Goal: Task Accomplishment & Management: Manage account settings

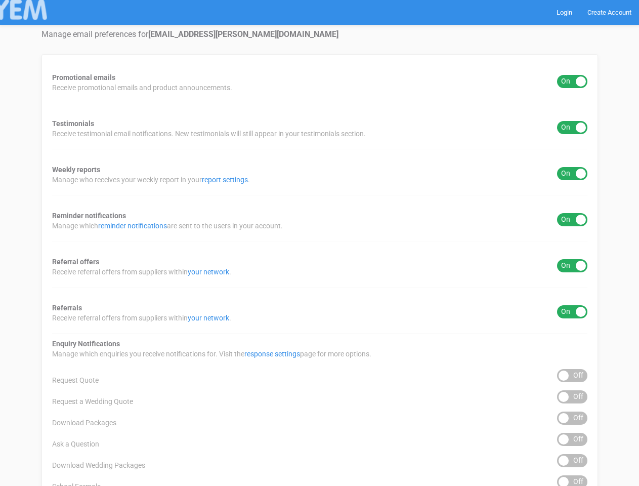
click at [319, 243] on div "Promotional emails ON OFF Receive promotional emails and product announcements.…" at bounding box center [319, 408] width 557 height 708
click at [572, 81] on div "ON OFF" at bounding box center [572, 81] width 30 height 13
click at [572, 128] on div "ON OFF" at bounding box center [572, 127] width 30 height 13
click at [572, 174] on div "ON OFF" at bounding box center [572, 173] width 30 height 13
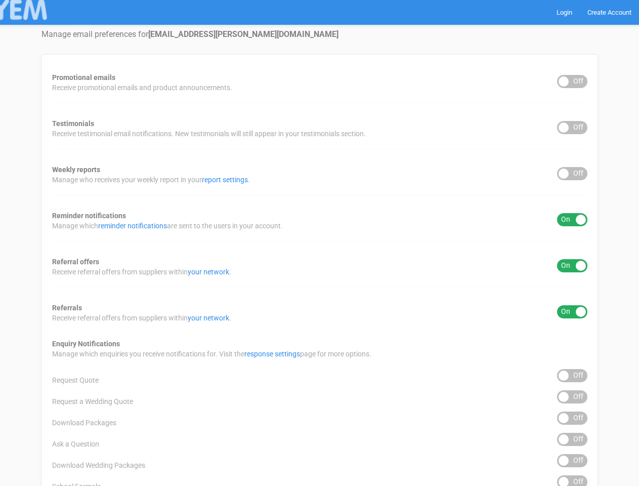
click at [572, 220] on div "ON OFF" at bounding box center [572, 219] width 30 height 13
click at [572, 266] on div "ON OFF" at bounding box center [572, 265] width 30 height 13
click at [572, 312] on div "ON OFF" at bounding box center [572, 311] width 30 height 13
click at [572, 375] on div "ON OFF" at bounding box center [572, 375] width 30 height 13
